Goal: Answer question/provide support: Share knowledge or assist other users

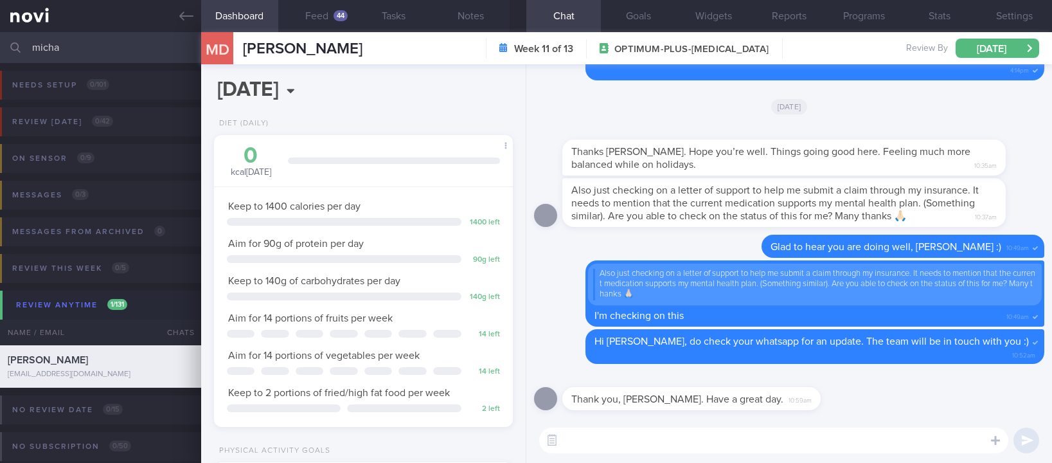
select select "9"
click at [163, 19] on link at bounding box center [100, 16] width 201 height 32
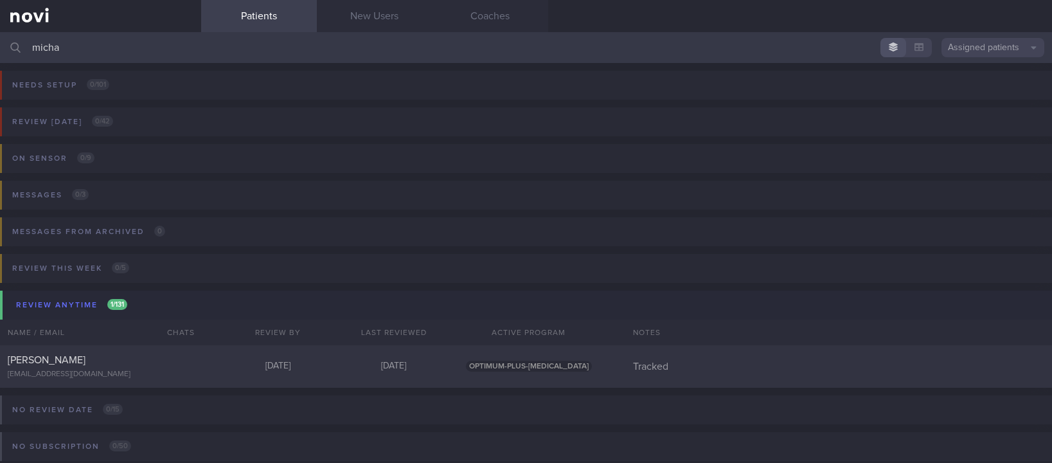
drag, startPoint x: 228, startPoint y: 48, endPoint x: -69, endPoint y: 56, distance: 297.0
click at [0, 56] on html "You are offline! Some functionality will be unavailable Patients New Users Coac…" at bounding box center [526, 231] width 1052 height 463
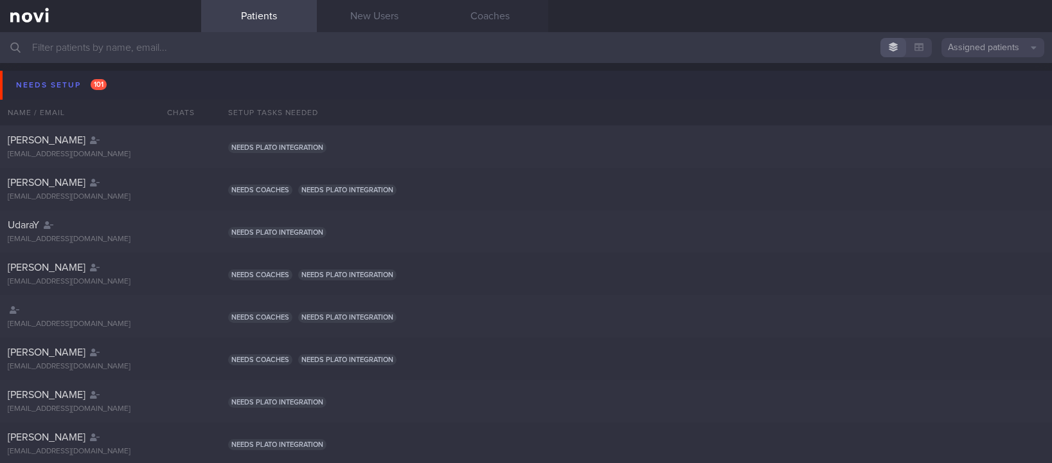
click at [136, 92] on button "Needs setup 101" at bounding box center [528, 85] width 1056 height 29
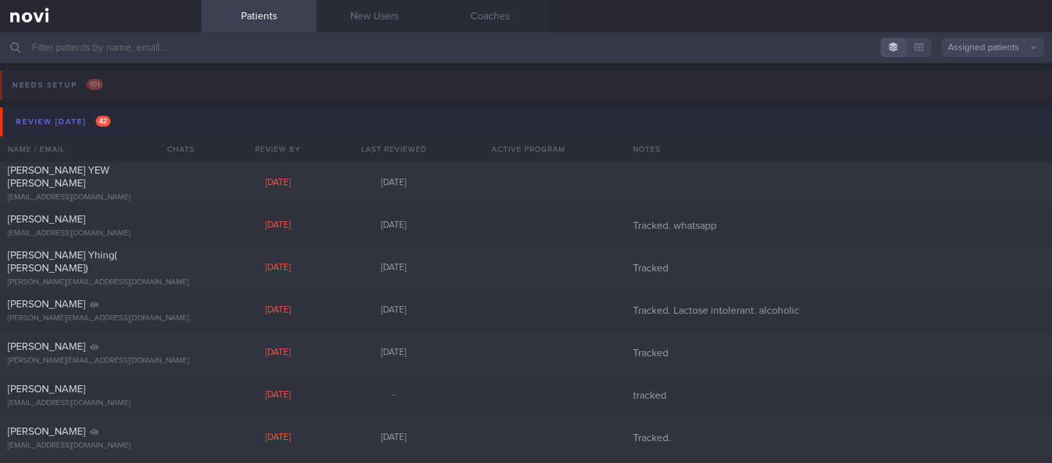
click at [136, 111] on button "Review [DATE] 42" at bounding box center [528, 121] width 1056 height 29
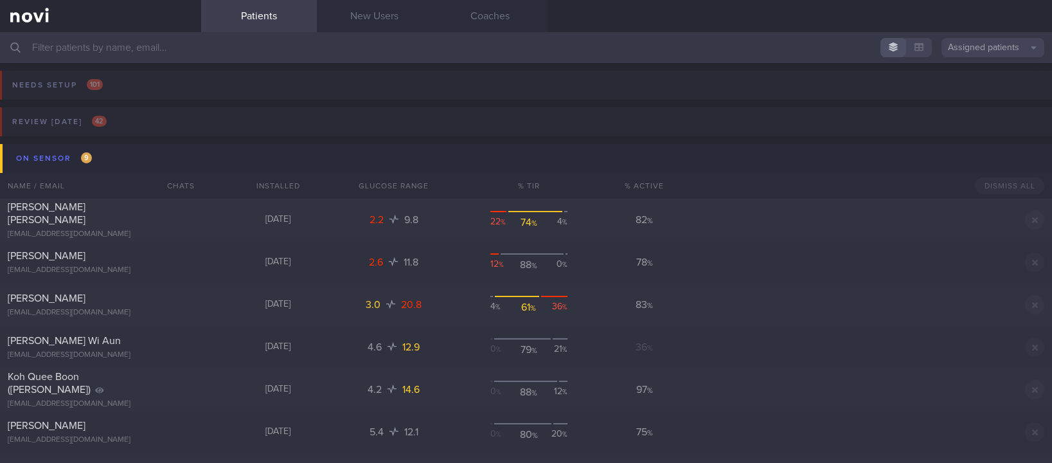
click at [148, 147] on button "On sensor 9" at bounding box center [528, 158] width 1056 height 29
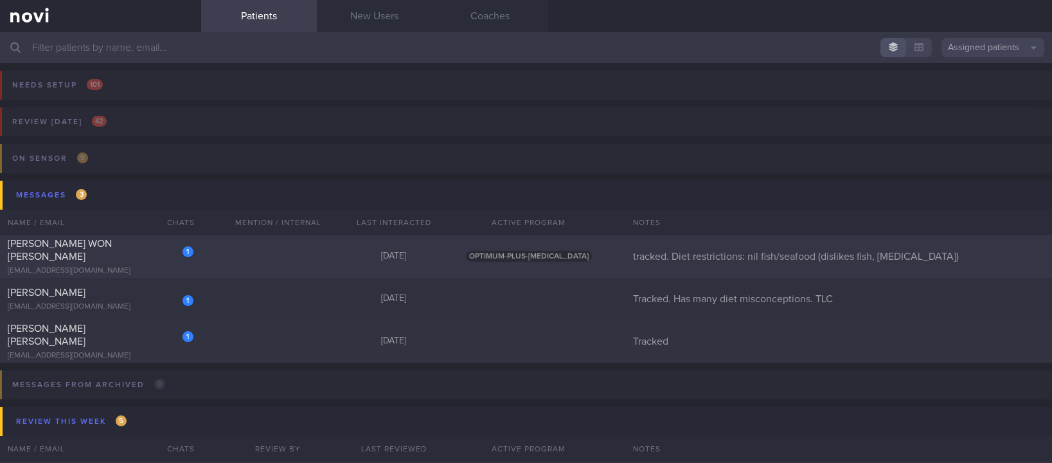
click at [297, 255] on div "1 [PERSON_NAME] WON [PERSON_NAME] [EMAIL_ADDRESS][DOMAIN_NAME] [DATE] OPTIMUM-P…" at bounding box center [526, 256] width 1052 height 42
select select "9"
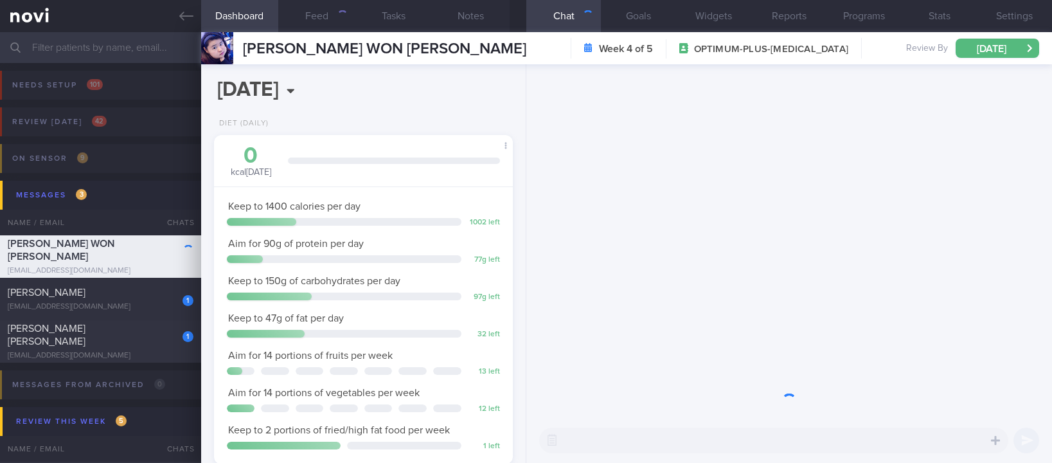
scroll to position [149, 261]
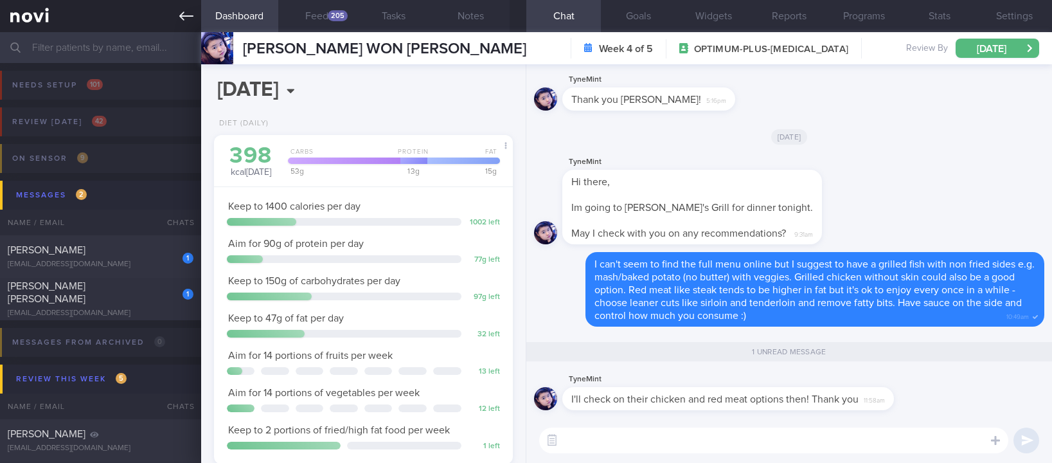
click at [180, 4] on link at bounding box center [100, 16] width 201 height 32
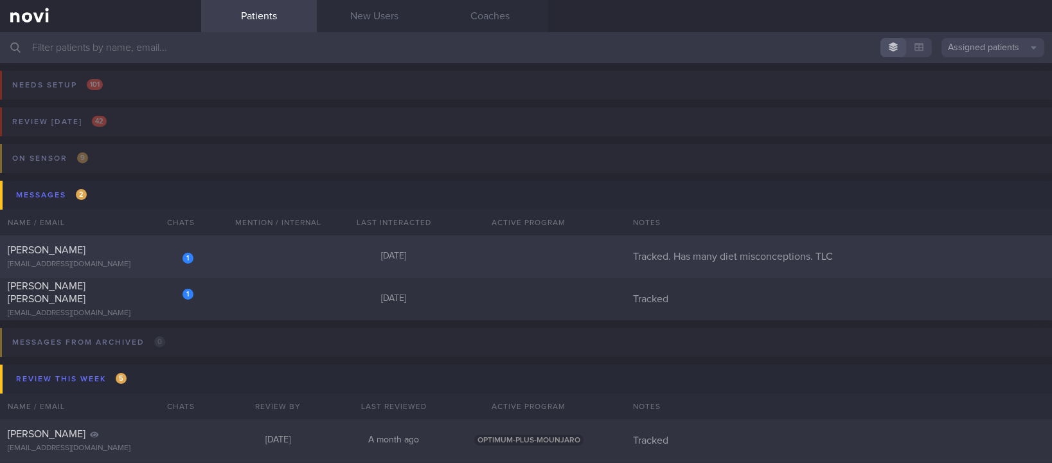
click at [316, 256] on div "1 [PERSON_NAME] [EMAIL_ADDRESS][DOMAIN_NAME] [DATE] Tracked. Has many diet misc…" at bounding box center [526, 256] width 1052 height 42
select select "7"
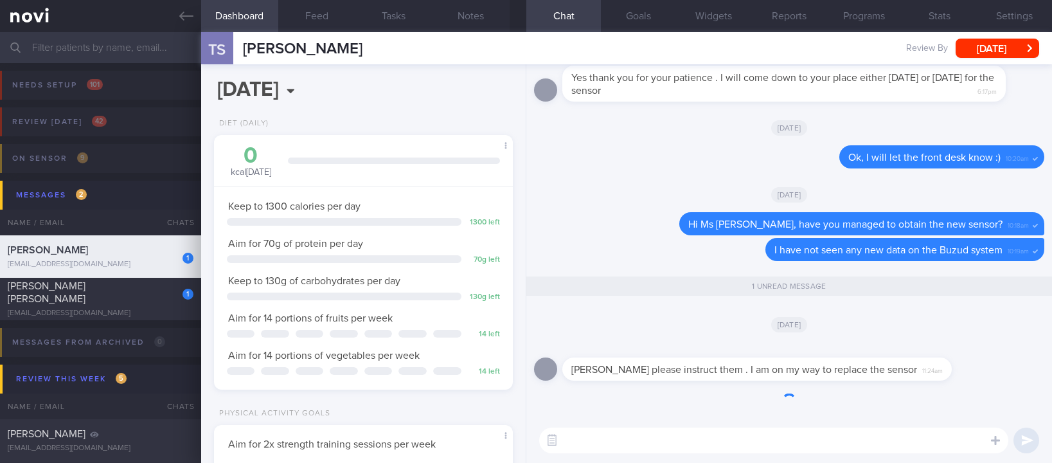
scroll to position [1, 0]
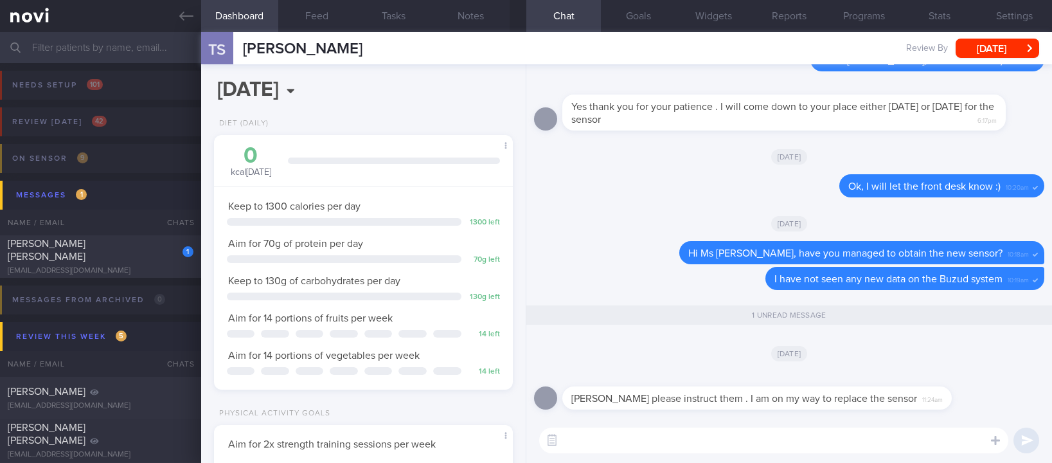
click at [679, 458] on div "​ ​" at bounding box center [789, 440] width 526 height 45
click at [695, 456] on div "​ ​" at bounding box center [789, 440] width 526 height 45
click at [718, 449] on textarea at bounding box center [773, 440] width 469 height 26
type textarea "Noted Ms [PERSON_NAME] :)"
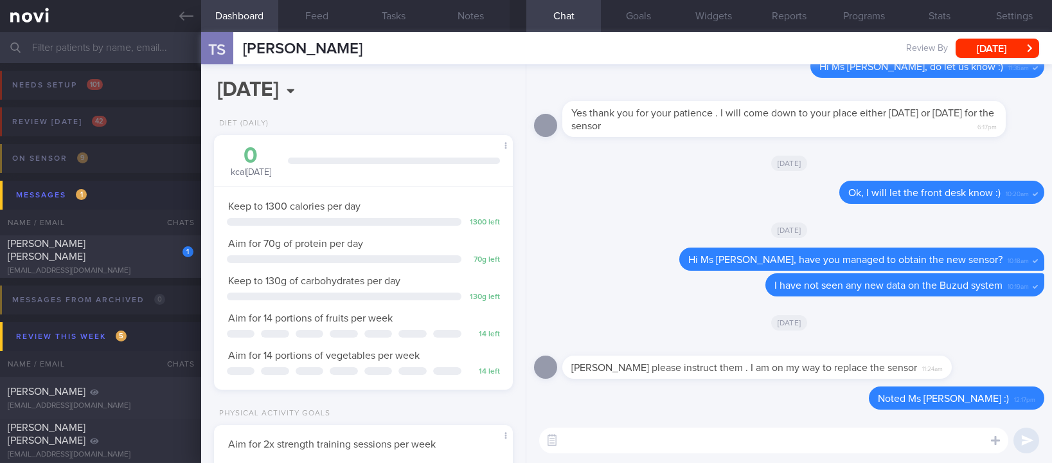
scroll to position [0, 0]
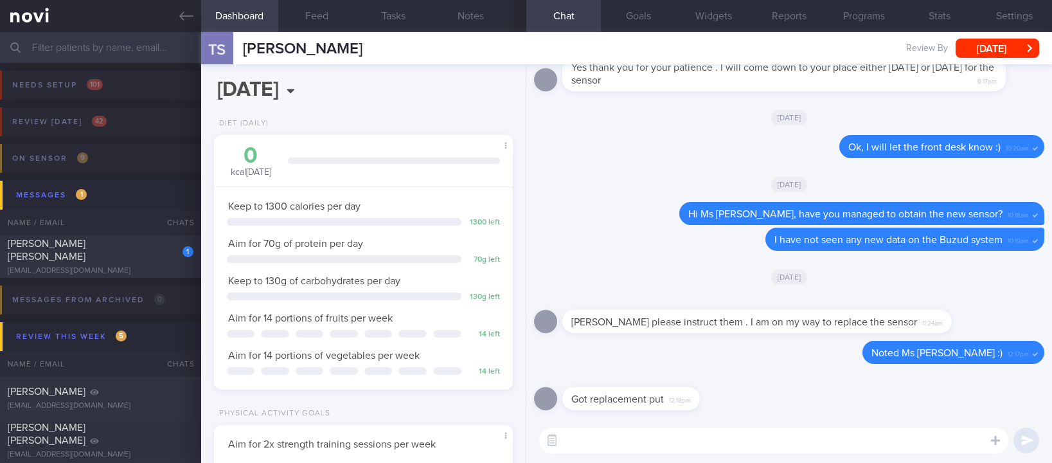
click at [638, 427] on textarea at bounding box center [773, 440] width 469 height 26
type textarea "Excellent"
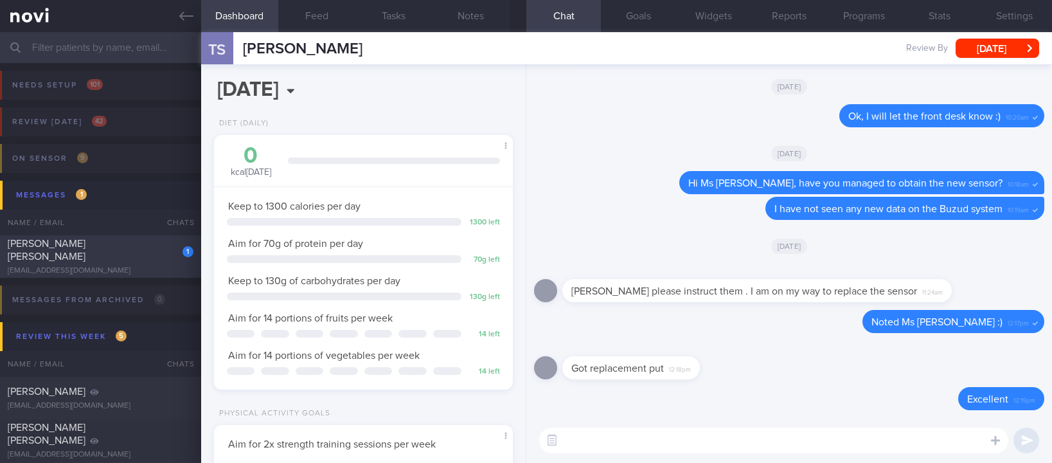
click at [74, 247] on span "[PERSON_NAME] [PERSON_NAME]" at bounding box center [47, 249] width 78 height 23
type input "Tracked"
select select "9"
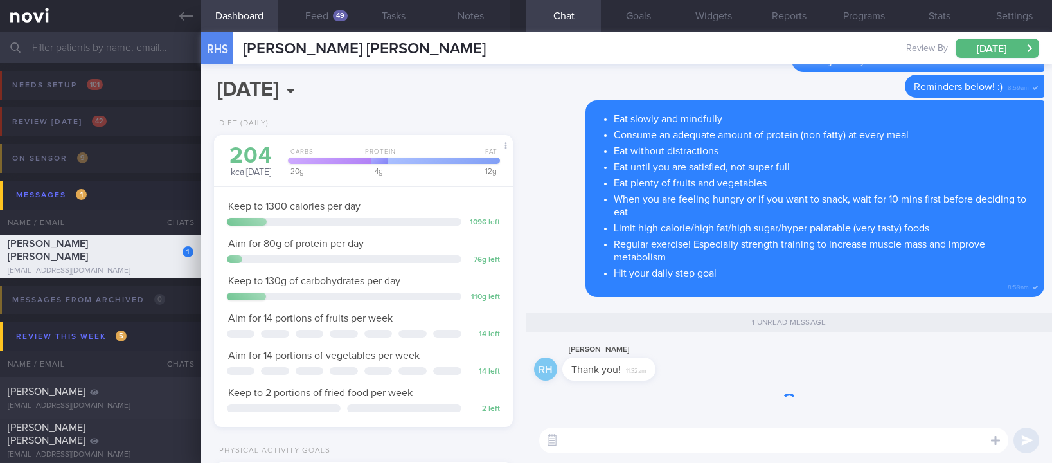
scroll to position [1, 0]
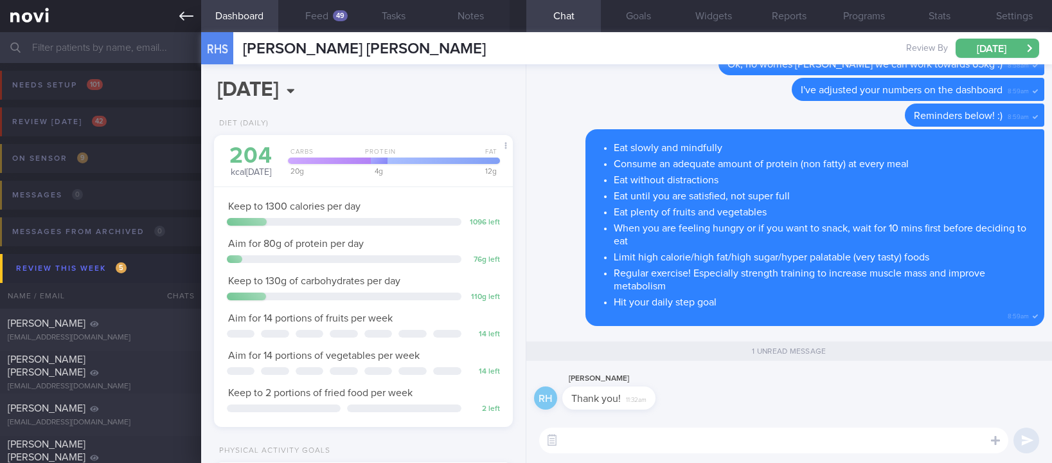
click at [181, 12] on icon at bounding box center [186, 16] width 14 height 14
